Goal: Information Seeking & Learning: Learn about a topic

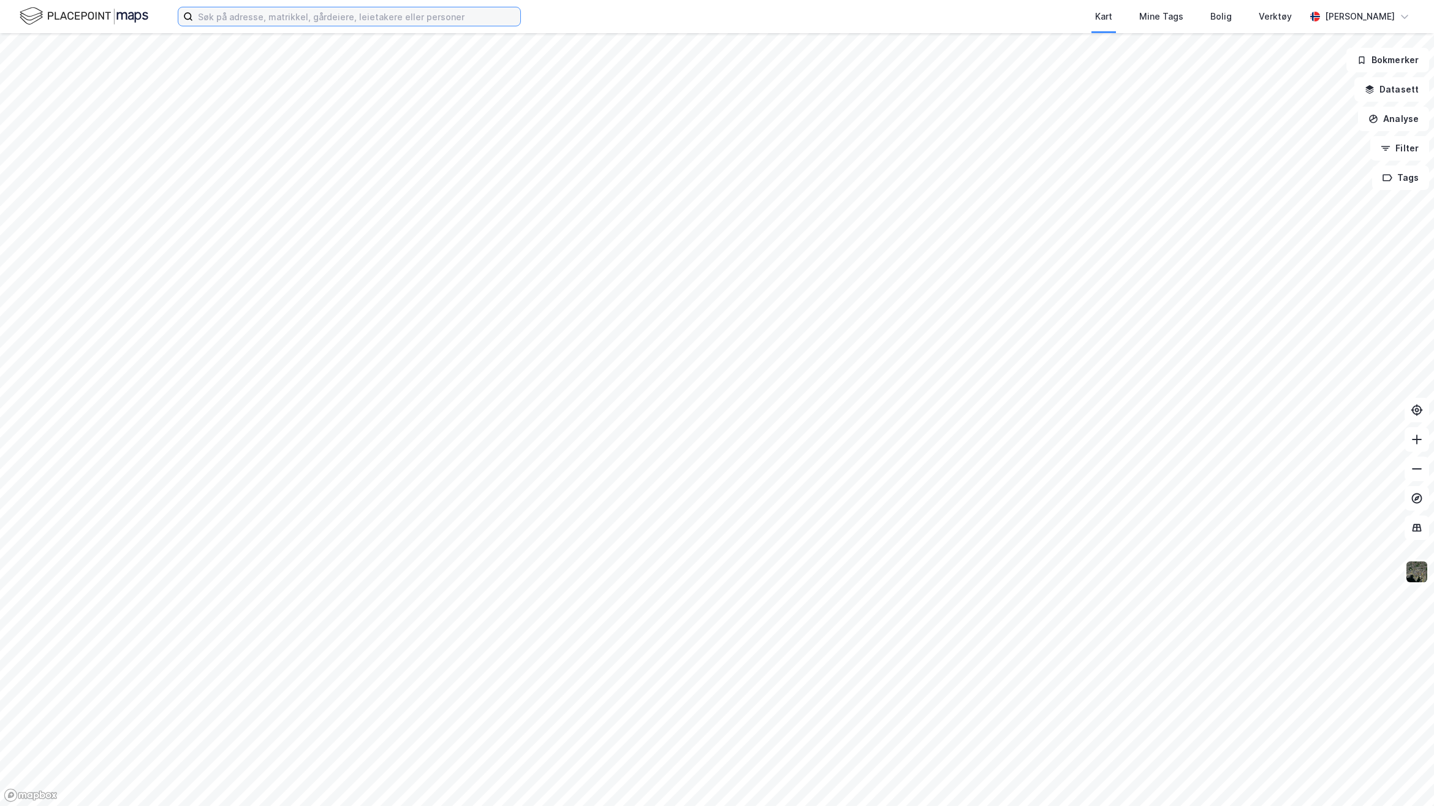
click at [316, 10] on input at bounding box center [356, 16] width 327 height 18
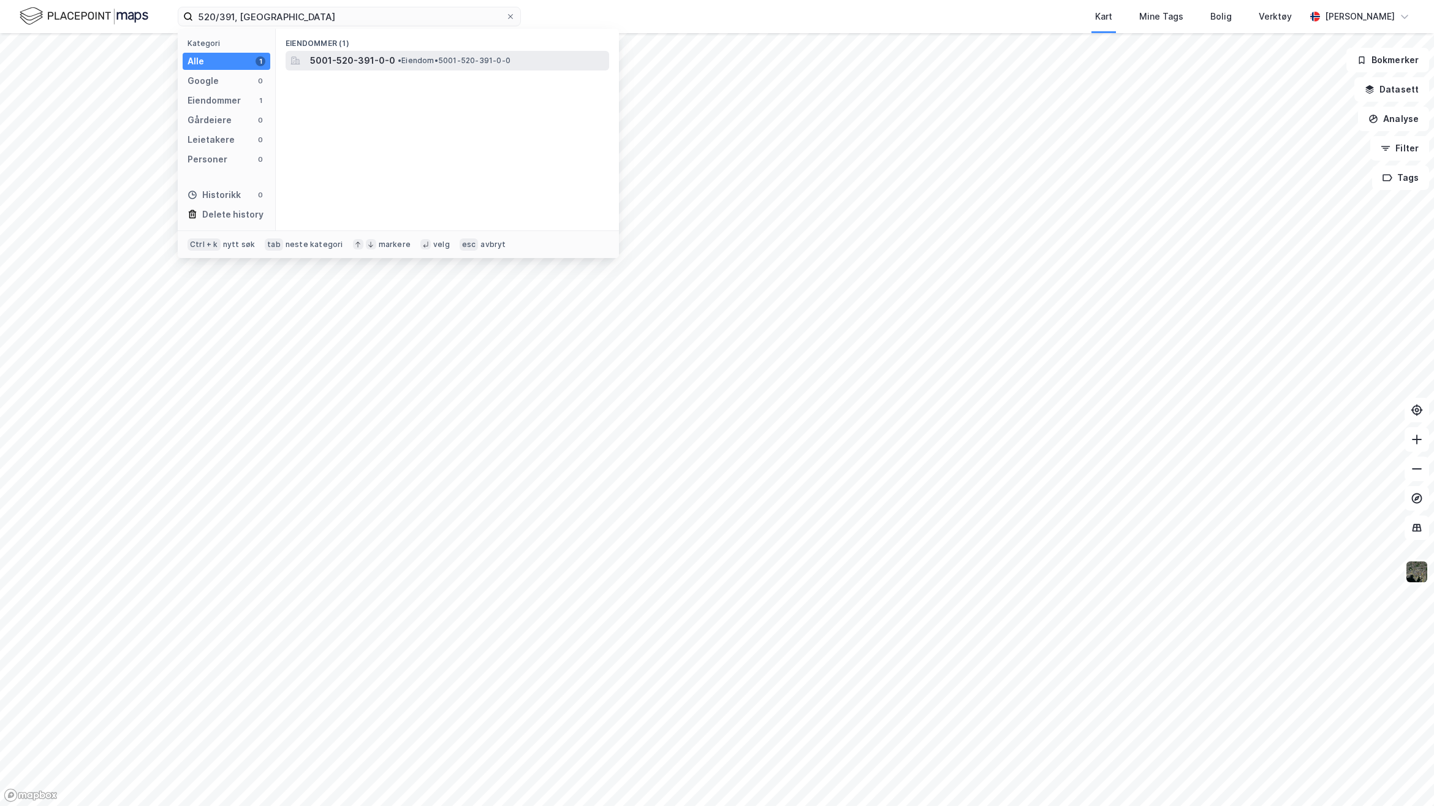
click at [384, 58] on span "5001-520-391-0-0" at bounding box center [352, 60] width 85 height 15
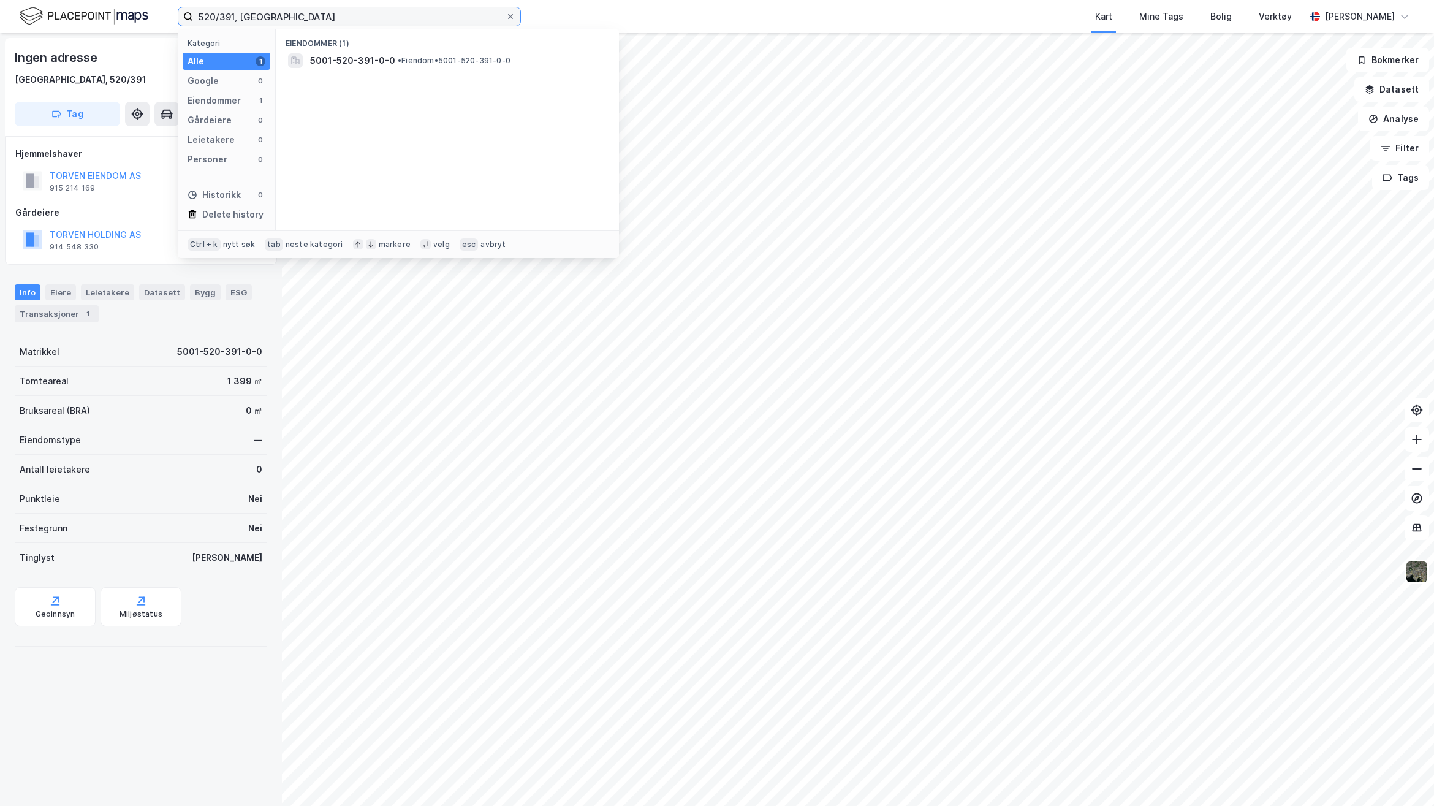
drag, startPoint x: 341, startPoint y: 11, endPoint x: 100, endPoint y: 20, distance: 241.1
click at [100, 20] on div "520/391, Trondheim Kategori Alle 1 Google 0 Eiendommer 1 Gårdeiere 0 Leietakere…" at bounding box center [717, 16] width 1434 height 33
paste input "liv-kristin westgård"
type input "liv-kristin westgård"
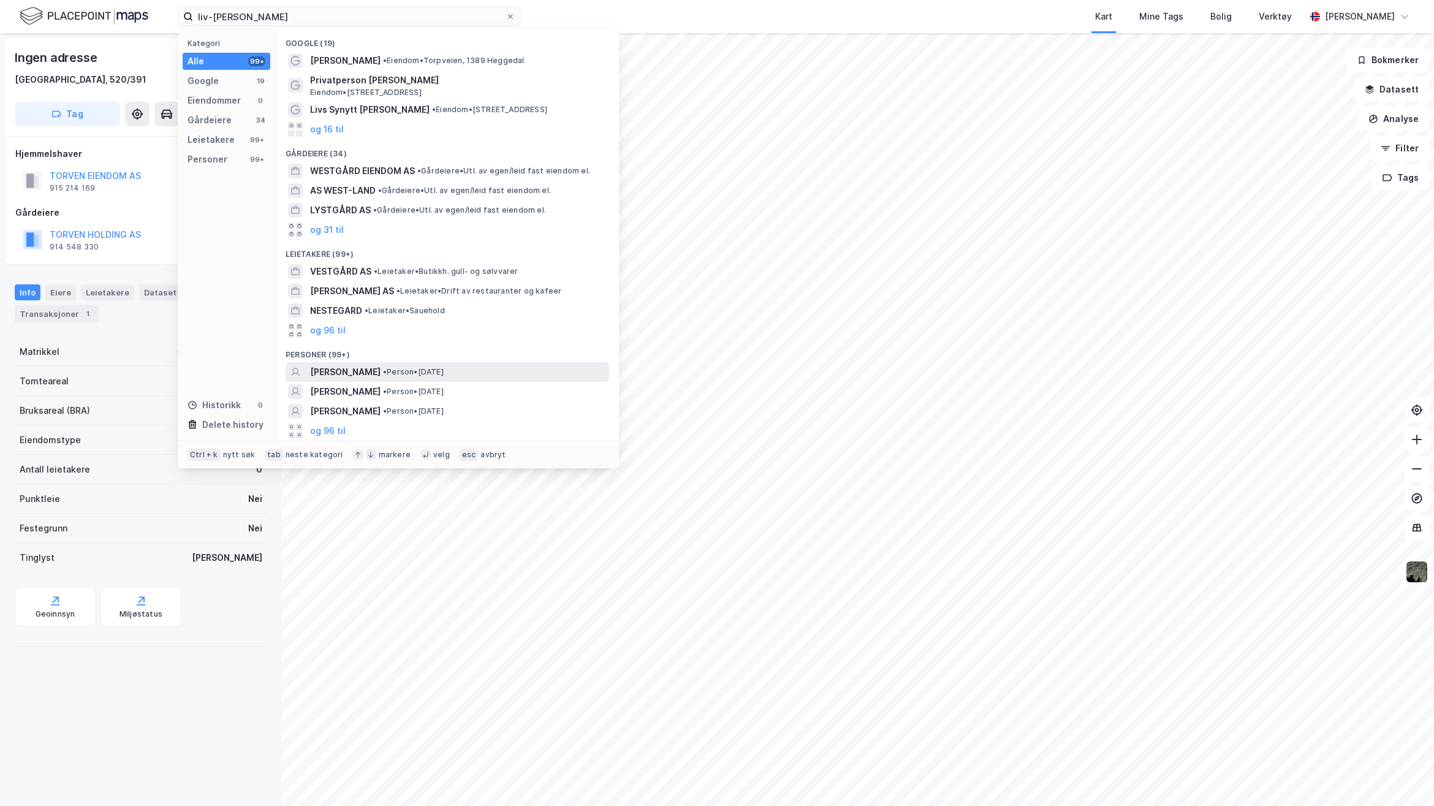
click at [381, 374] on span "LIV-KRISTIN WESTGÅRD" at bounding box center [345, 372] width 70 height 15
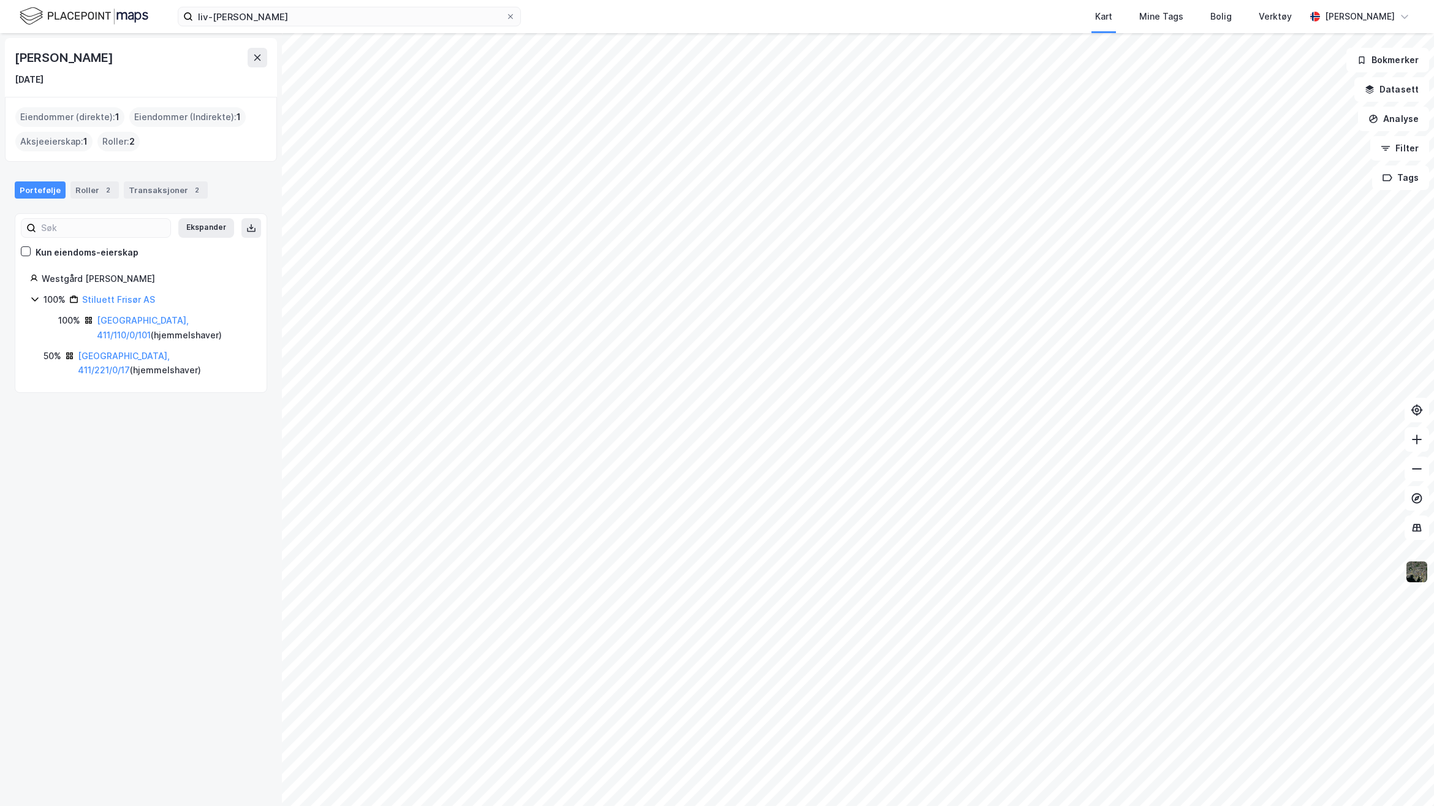
click at [156, 488] on div "Liv-Kristin Westgård 16. jan. 1991 Eiendommer (direkte) : 1 Eiendommer (Indirek…" at bounding box center [141, 419] width 282 height 773
click at [133, 362] on div "Trondheim, 411/221/0/17 ( hjemmelshaver )" at bounding box center [165, 363] width 174 height 29
click at [154, 351] on link "Trondheim, 411/221/0/17" at bounding box center [124, 363] width 92 height 25
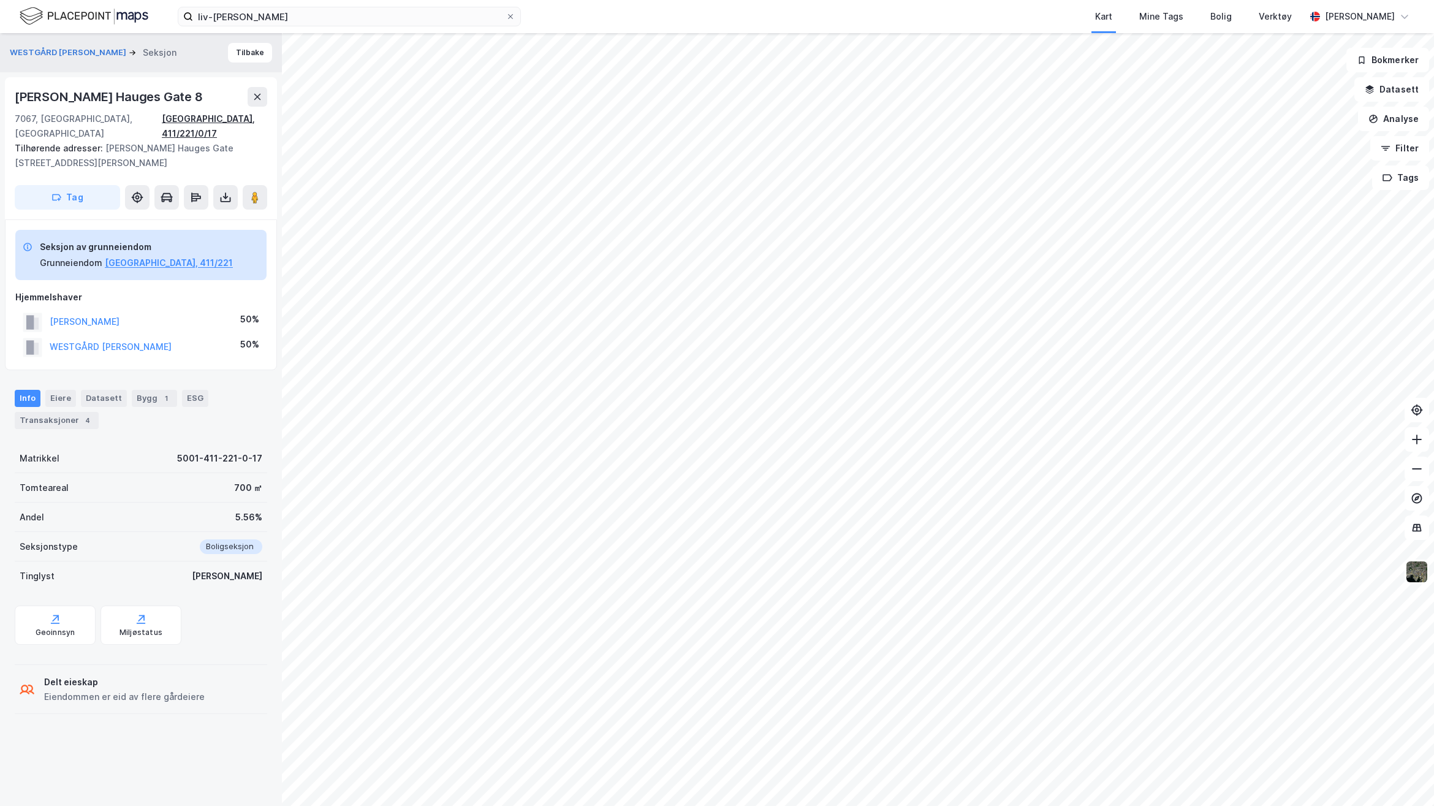
click at [264, 112] on div "Trondheim, 411/221/0/17" at bounding box center [214, 126] width 105 height 29
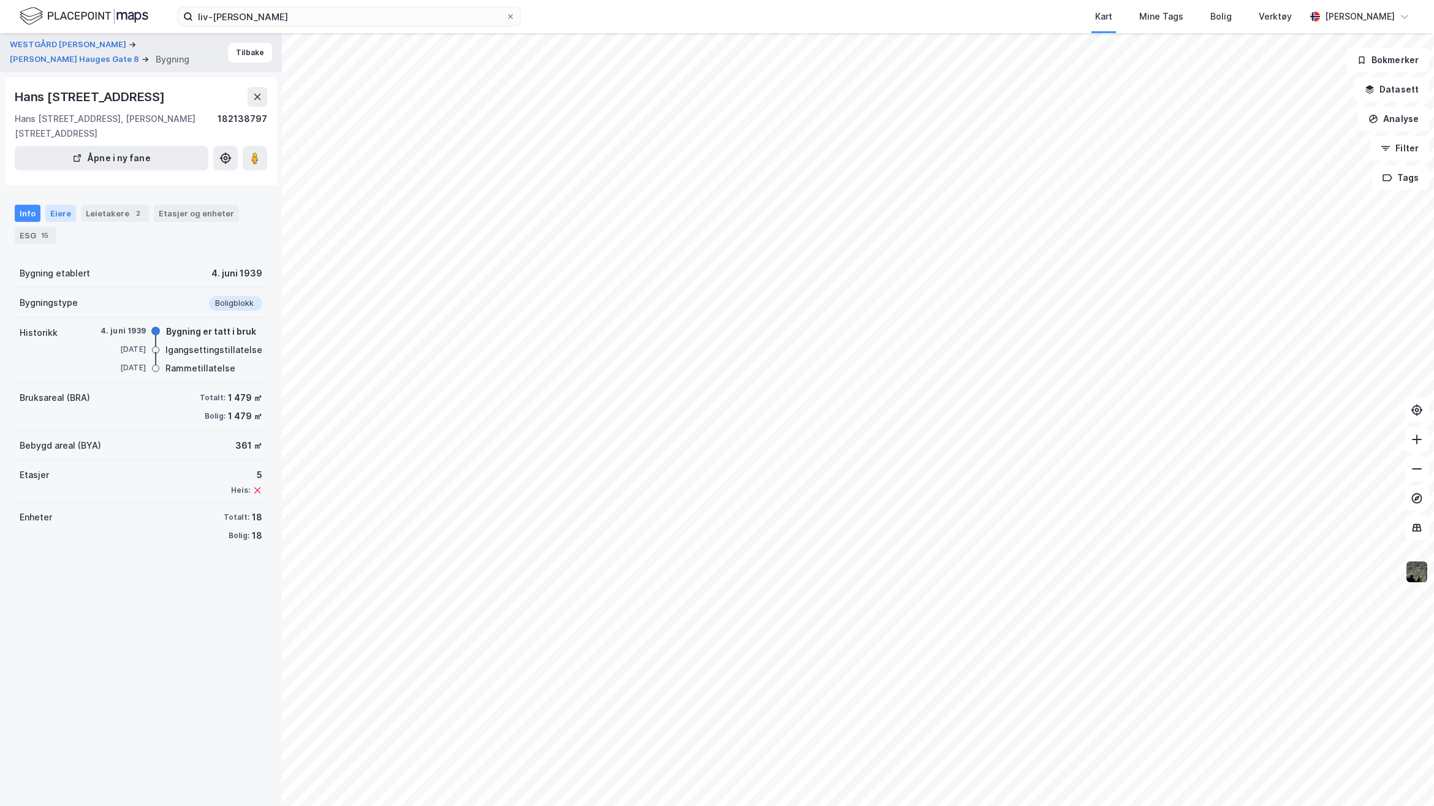
click at [56, 222] on div "Eiere" at bounding box center [60, 213] width 31 height 17
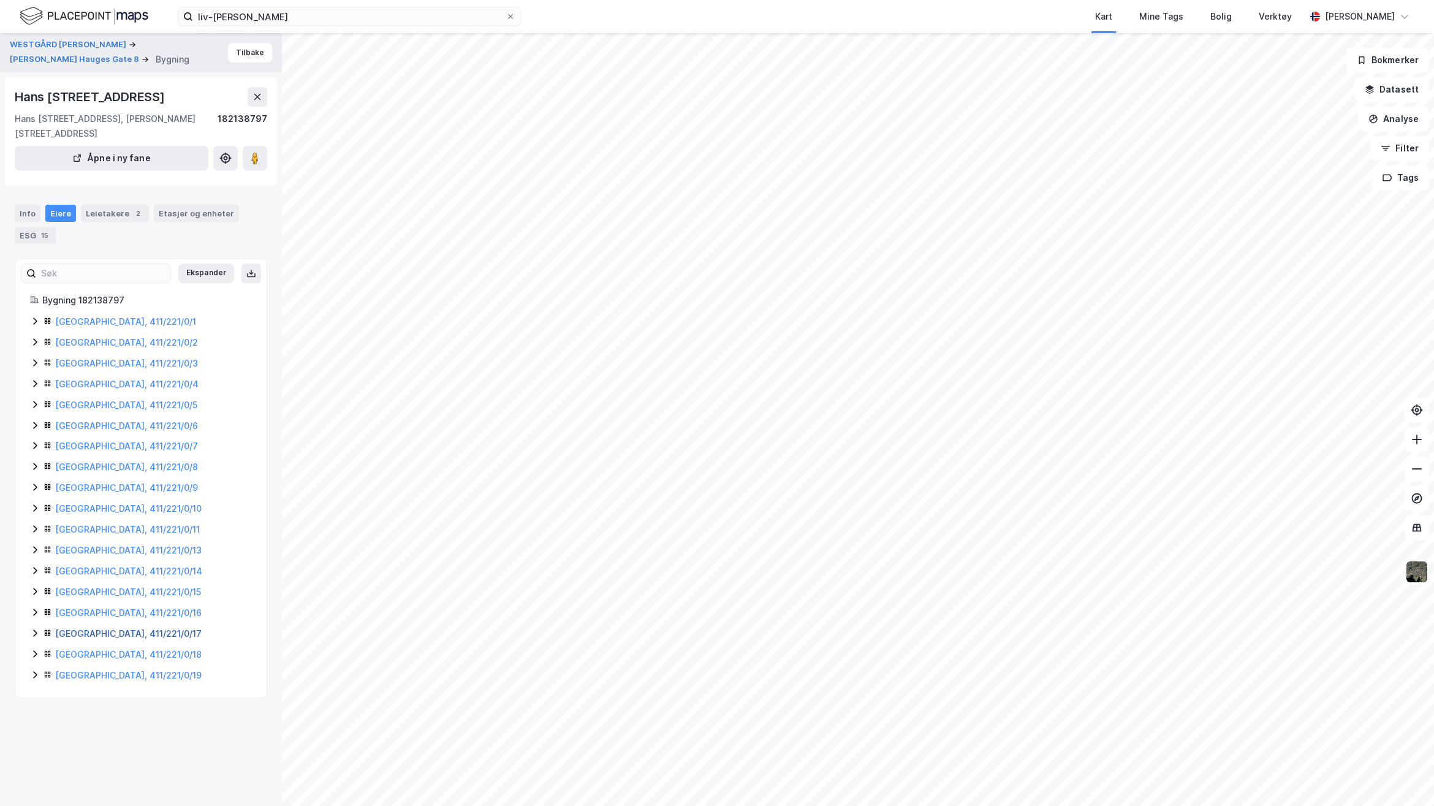
click at [134, 639] on link "Trondheim, 411/221/0/17" at bounding box center [128, 633] width 146 height 10
